Goal: Find contact information: Find contact information

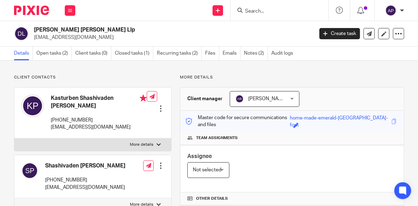
drag, startPoint x: 45, startPoint y: 164, endPoint x: 116, endPoint y: 167, distance: 71.2
click at [116, 167] on div "Shashivaden [PERSON_NAME] [PHONE_NUMBER] [EMAIL_ADDRESS][DOMAIN_NAME] Edit cont…" at bounding box center [92, 176] width 157 height 43
copy h4 "Shashivaden [PERSON_NAME]"
drag, startPoint x: 33, startPoint y: 30, endPoint x: 93, endPoint y: 29, distance: 60.3
click at [93, 29] on div "[PERSON_NAME] [PERSON_NAME] Llp [EMAIL_ADDRESS][DOMAIN_NAME]" at bounding box center [161, 33] width 295 height 15
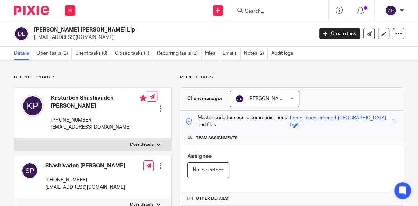
copy h2 "[PERSON_NAME] [PERSON_NAME] Llp"
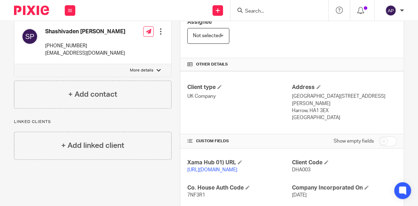
scroll to position [168, 0]
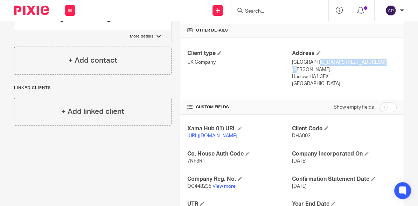
drag, startPoint x: 290, startPoint y: 60, endPoint x: 351, endPoint y: 61, distance: 61.7
click at [351, 61] on p "[GEOGRAPHIC_DATA][STREET_ADDRESS][PERSON_NAME]" at bounding box center [344, 66] width 105 height 14
copy p "2nd Floor, [GEOGRAPHIC_DATA][PERSON_NAME]"
click at [354, 60] on p "[GEOGRAPHIC_DATA][STREET_ADDRESS][PERSON_NAME]" at bounding box center [344, 66] width 105 height 14
drag, startPoint x: 353, startPoint y: 60, endPoint x: 328, endPoint y: 70, distance: 27.4
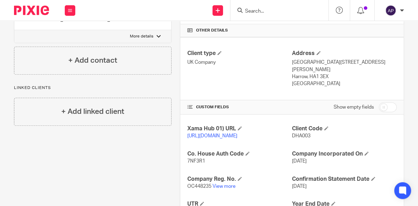
click at [328, 70] on p "[GEOGRAPHIC_DATA][STREET_ADDRESS][PERSON_NAME]" at bounding box center [344, 66] width 105 height 14
drag, startPoint x: 328, startPoint y: 70, endPoint x: 323, endPoint y: 70, distance: 4.6
copy p "[GEOGRAPHIC_DATA],"
click at [330, 69] on p "[GEOGRAPHIC_DATA][STREET_ADDRESS][PERSON_NAME]" at bounding box center [344, 66] width 105 height 14
drag, startPoint x: 327, startPoint y: 68, endPoint x: 306, endPoint y: 75, distance: 22.9
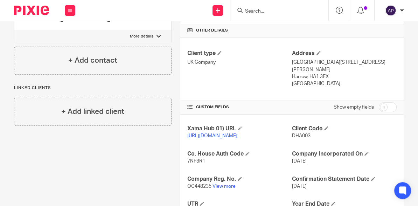
click at [306, 75] on div "Address [STREET_ADDRESS][PERSON_NAME] Harrow, HA1 3EX [GEOGRAPHIC_DATA]" at bounding box center [344, 69] width 105 height 38
copy div "[GEOGRAPHIC_DATA],"
click at [297, 83] on p "[GEOGRAPHIC_DATA]" at bounding box center [344, 83] width 105 height 7
copy p "[GEOGRAPHIC_DATA]"
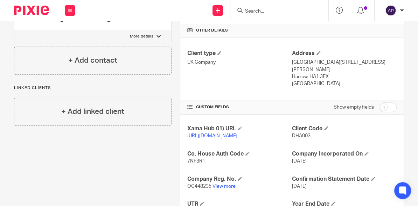
click at [308, 75] on p "Harrow, HA1 3EX" at bounding box center [344, 76] width 105 height 7
drag, startPoint x: 307, startPoint y: 74, endPoint x: 328, endPoint y: 74, distance: 20.7
click at [328, 74] on p "Harrow, HA1 3EX" at bounding box center [344, 76] width 105 height 7
copy p "HA1 3EX"
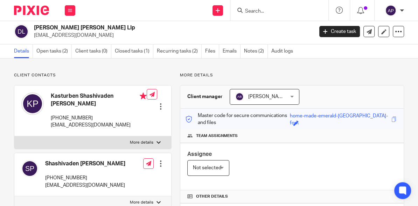
scroll to position [0, 0]
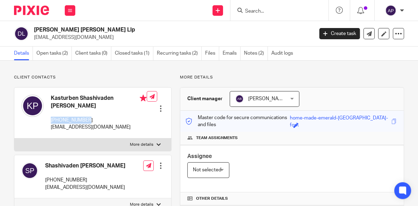
drag, startPoint x: 51, startPoint y: 118, endPoint x: 91, endPoint y: 119, distance: 40.3
click at [91, 119] on p "[PHONE_NUMBER]" at bounding box center [99, 120] width 96 height 7
copy p "[PHONE_NUMBER]"
